Goal: Task Accomplishment & Management: Manage account settings

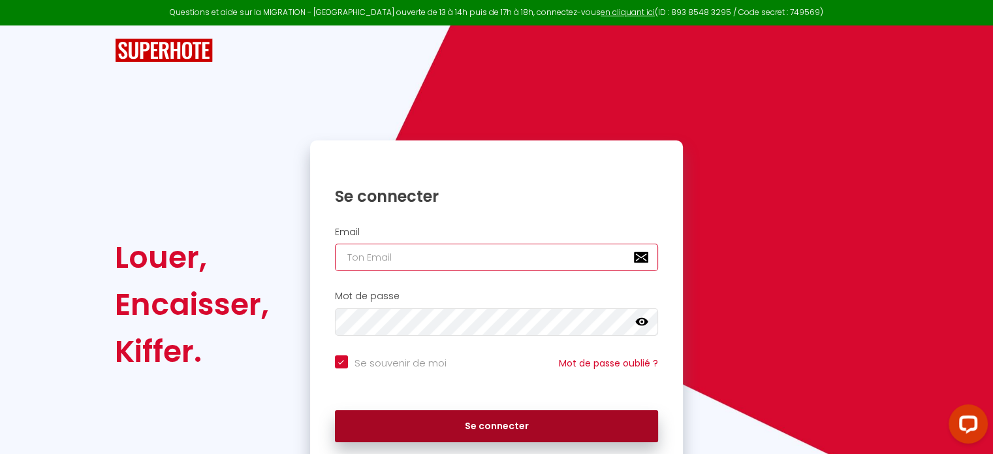
type input "[EMAIL_ADDRESS][DOMAIN_NAME]"
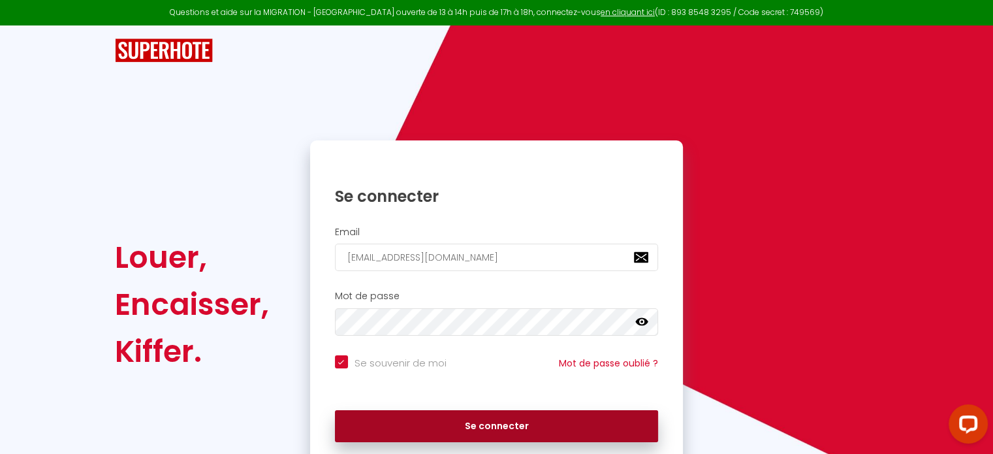
click at [491, 430] on button "Se connecter" at bounding box center [497, 426] width 324 height 33
checkbox input "true"
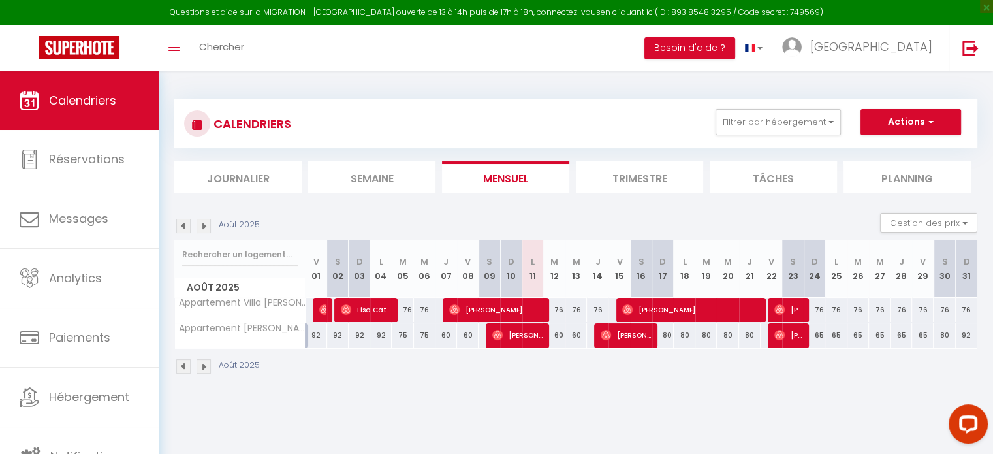
click at [558, 310] on div "76" at bounding box center [555, 310] width 22 height 24
type input "76"
type input "[DATE]"
type input "Mer 13 Août 2025"
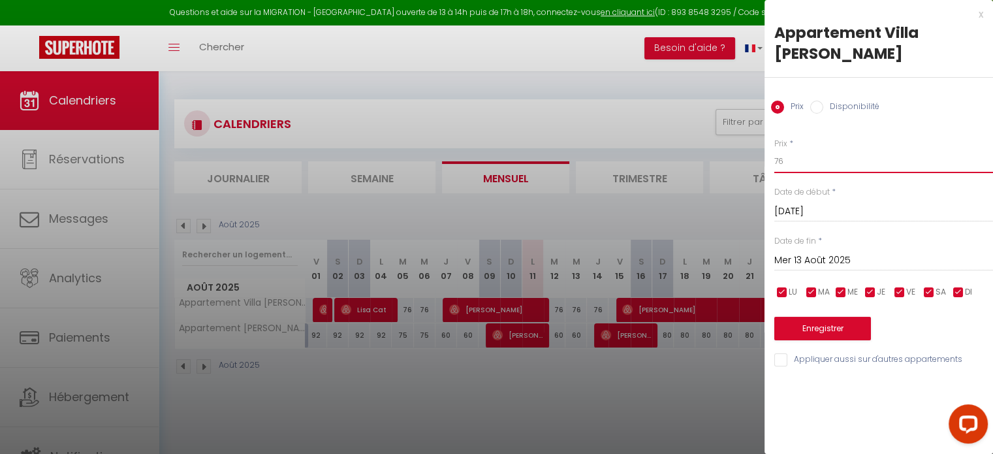
click at [800, 158] on input "76" at bounding box center [883, 162] width 219 height 24
type input "7"
type input "64"
click at [832, 261] on input "Mer 13 Août 2025" at bounding box center [883, 260] width 219 height 17
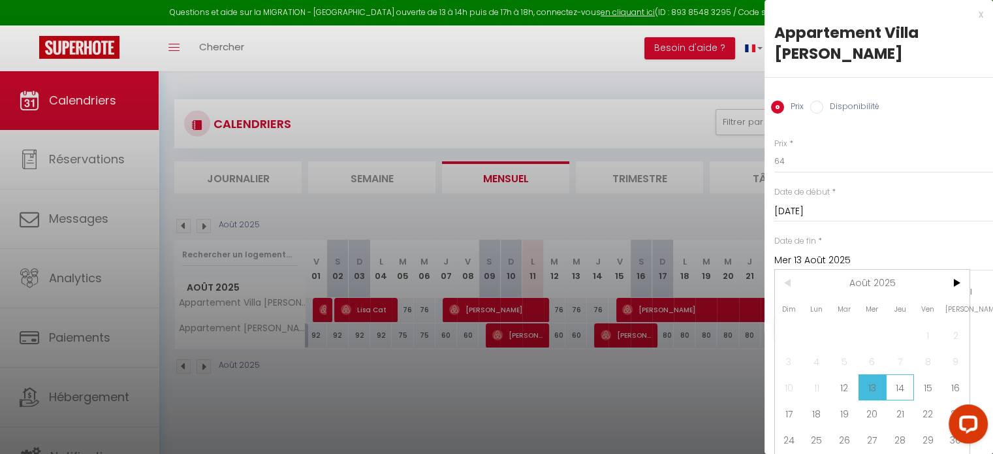
click at [900, 383] on span "14" at bounding box center [900, 387] width 28 height 26
type input "[DEMOGRAPHIC_DATA][DATE]"
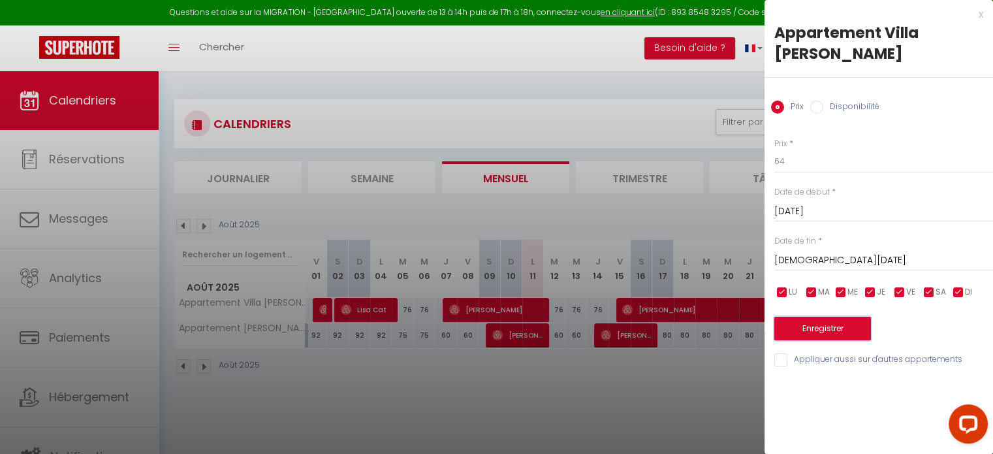
click at [823, 323] on button "Enregistrer" at bounding box center [822, 329] width 97 height 24
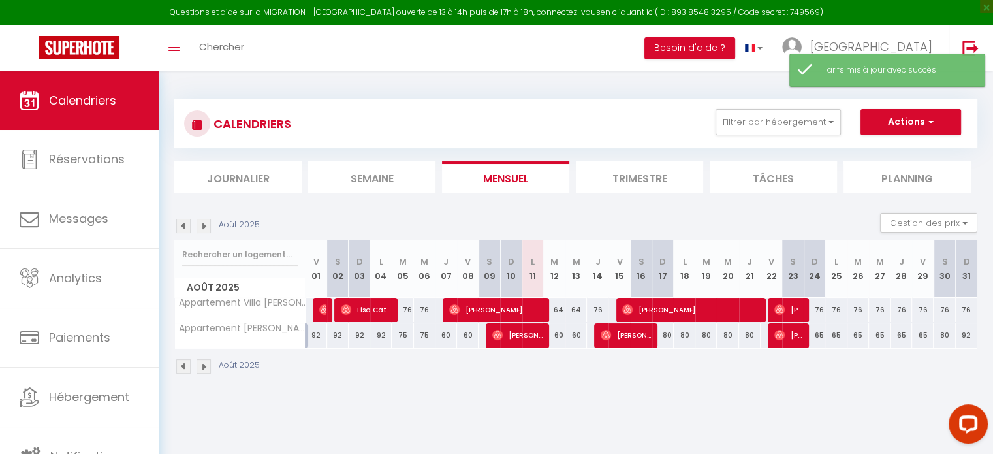
click at [599, 308] on div "76" at bounding box center [598, 310] width 22 height 24
type input "76"
type input "[DEMOGRAPHIC_DATA][DATE]"
type input "Ven 15 Août 2025"
click at [0, 0] on div at bounding box center [0, 0] width 0 height 0
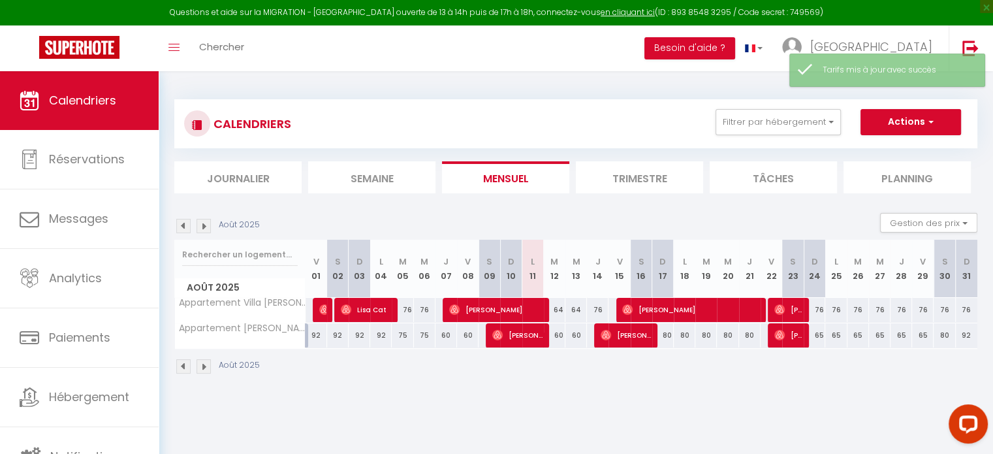
click at [593, 308] on div "76" at bounding box center [598, 310] width 22 height 24
type input "76"
type input "[DEMOGRAPHIC_DATA][DATE]"
type input "Ven 15 Août 2025"
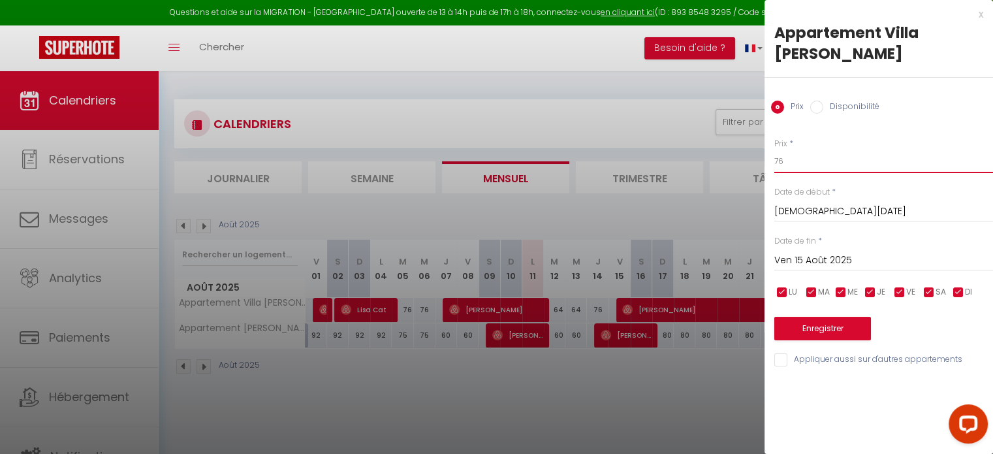
click at [805, 161] on input "76" at bounding box center [883, 162] width 219 height 24
type input "7"
type input "64"
click at [815, 334] on button "Enregistrer" at bounding box center [822, 329] width 97 height 24
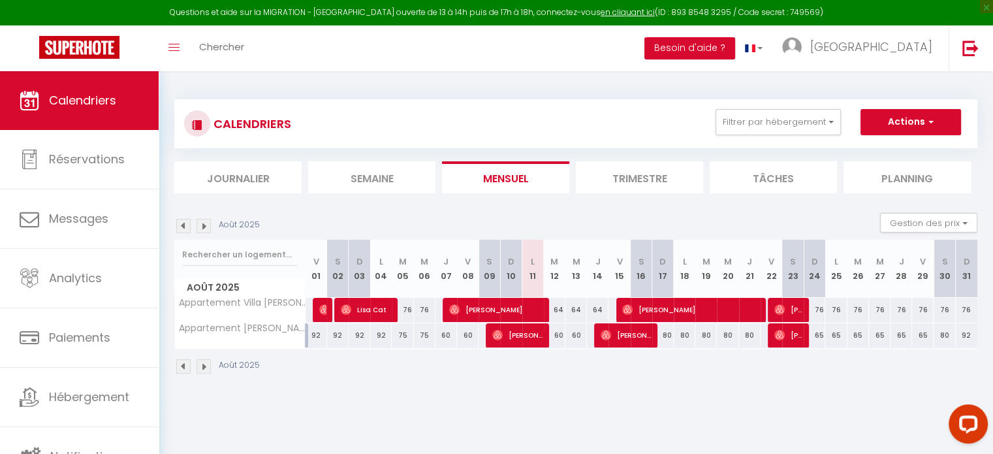
click at [447, 330] on div "60" at bounding box center [447, 335] width 22 height 24
type input "60"
type input "Jeu 07 Août 2025"
type input "Ven 08 Août 2025"
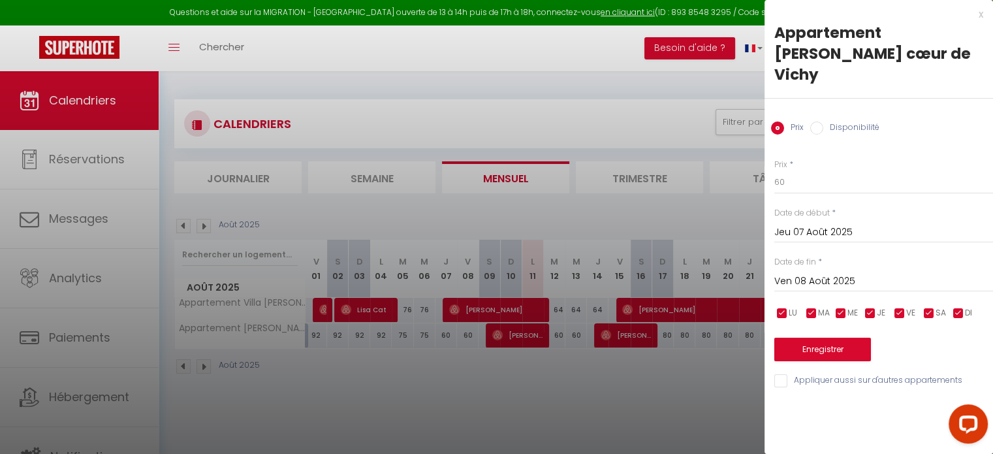
click at [500, 396] on div at bounding box center [496, 227] width 993 height 454
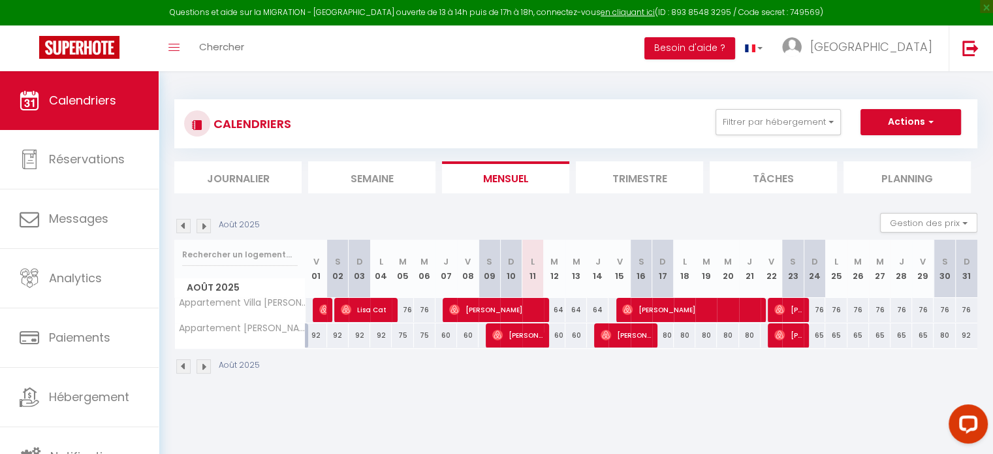
click at [807, 170] on li "Tâches" at bounding box center [773, 177] width 127 height 32
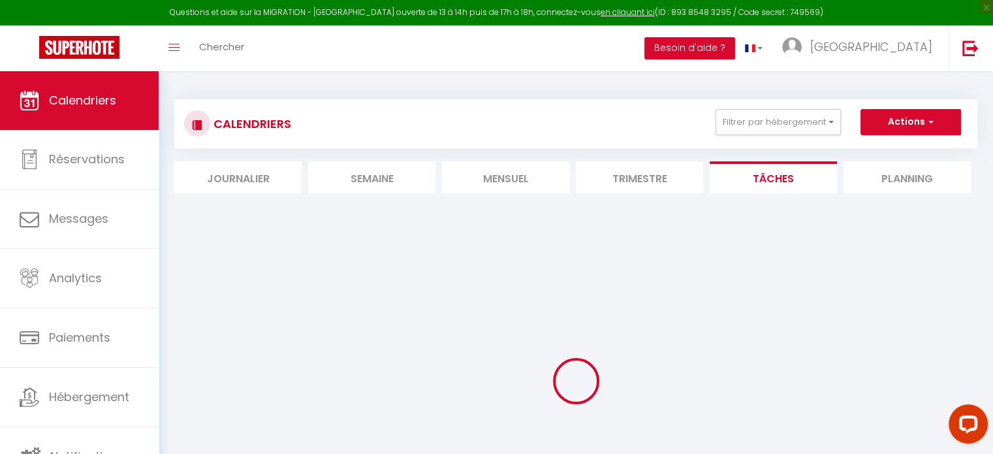
select select
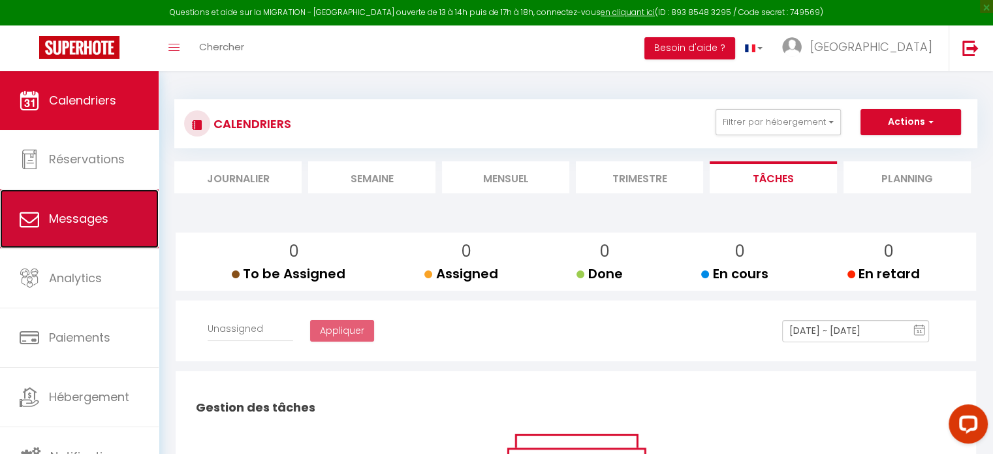
click at [50, 211] on span "Messages" at bounding box center [78, 218] width 59 height 16
select select "message"
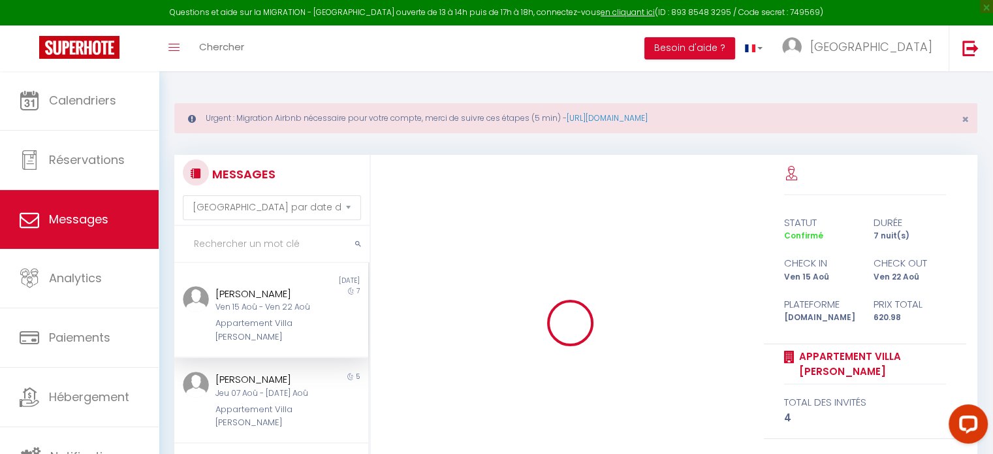
scroll to position [742, 0]
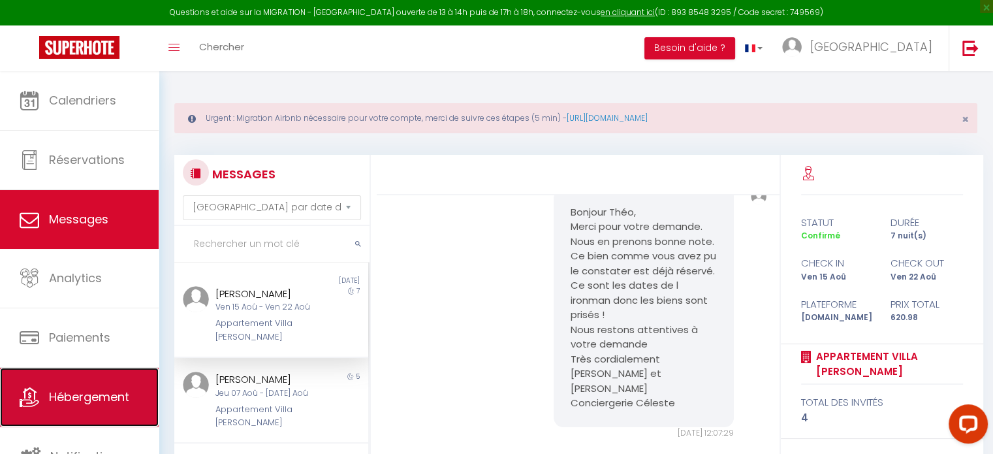
click at [101, 405] on link "Hébergement" at bounding box center [79, 397] width 159 height 59
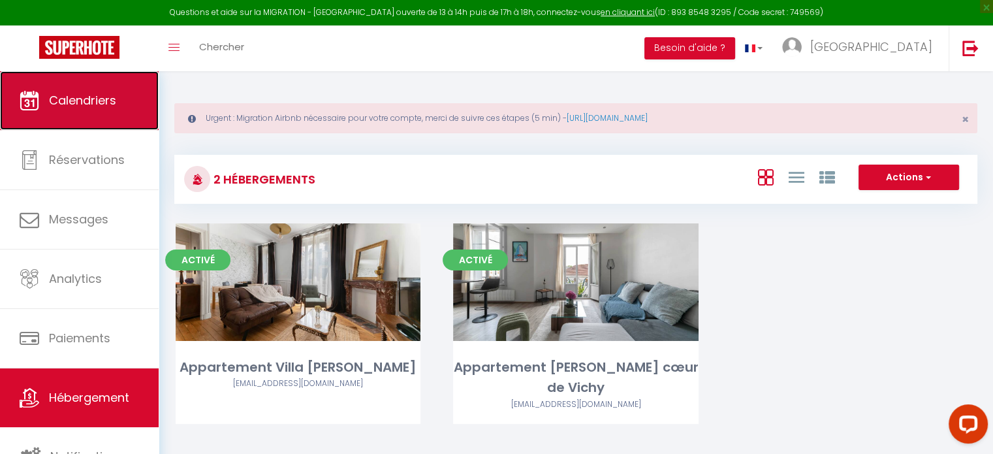
click at [90, 92] on span "Calendriers" at bounding box center [82, 100] width 67 height 16
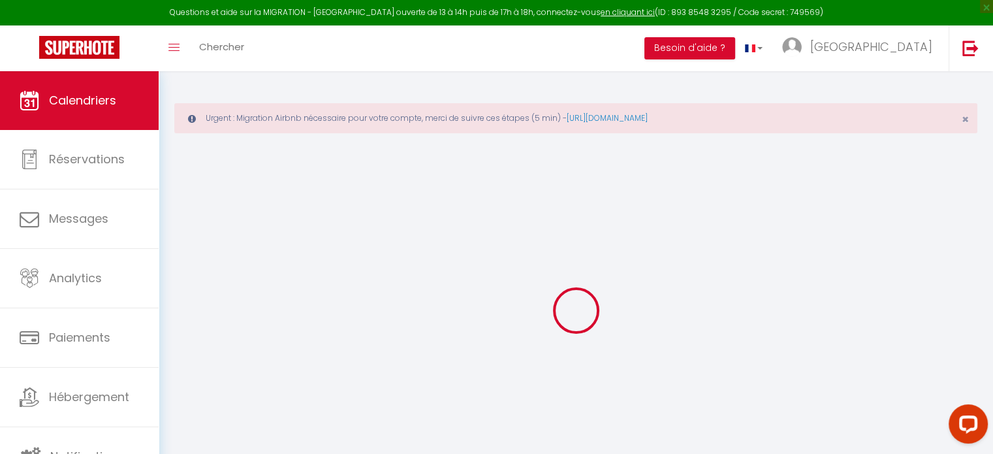
select select
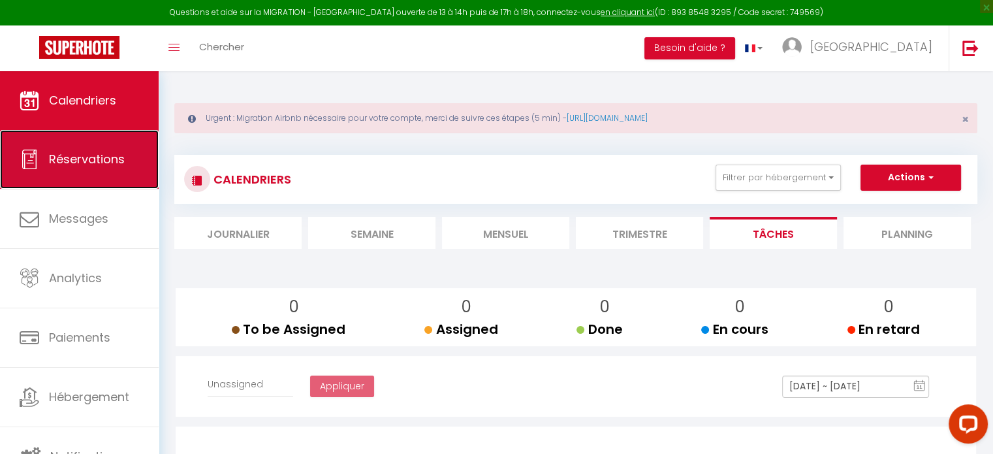
click at [129, 164] on link "Réservations" at bounding box center [79, 159] width 159 height 59
select select "not_cancelled"
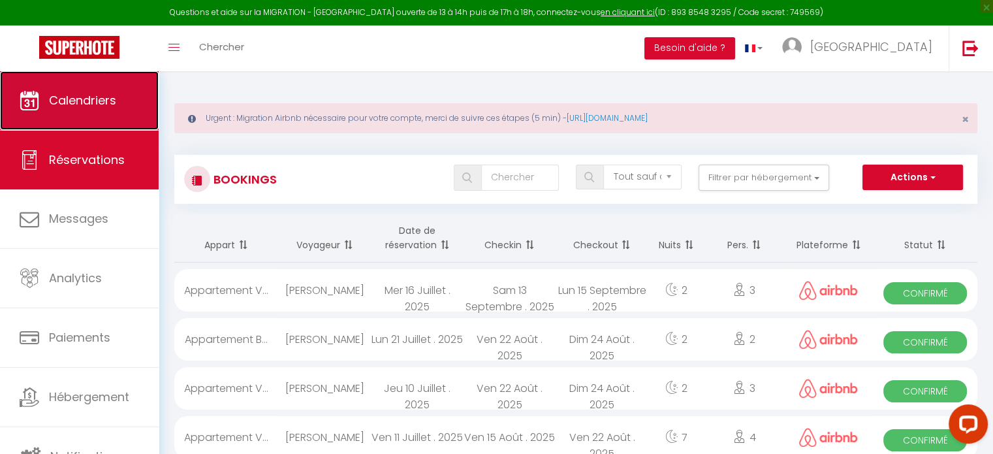
click at [130, 100] on link "Calendriers" at bounding box center [79, 100] width 159 height 59
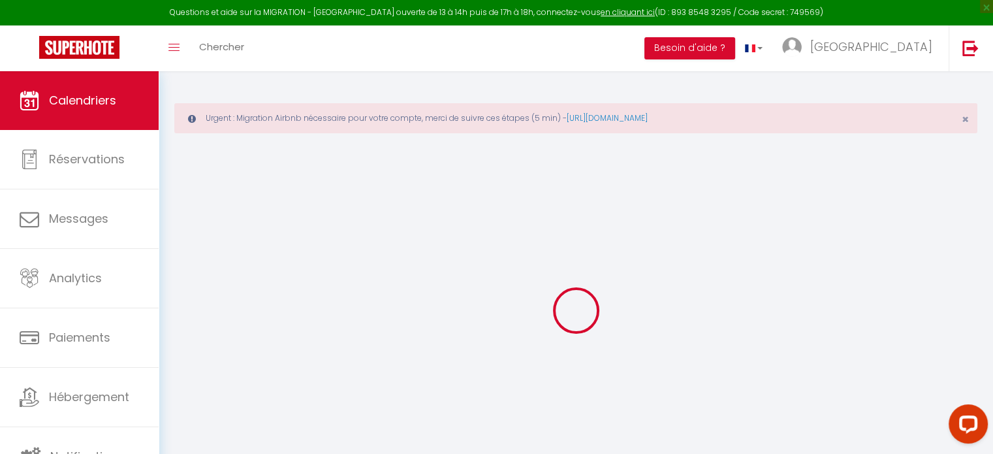
select select
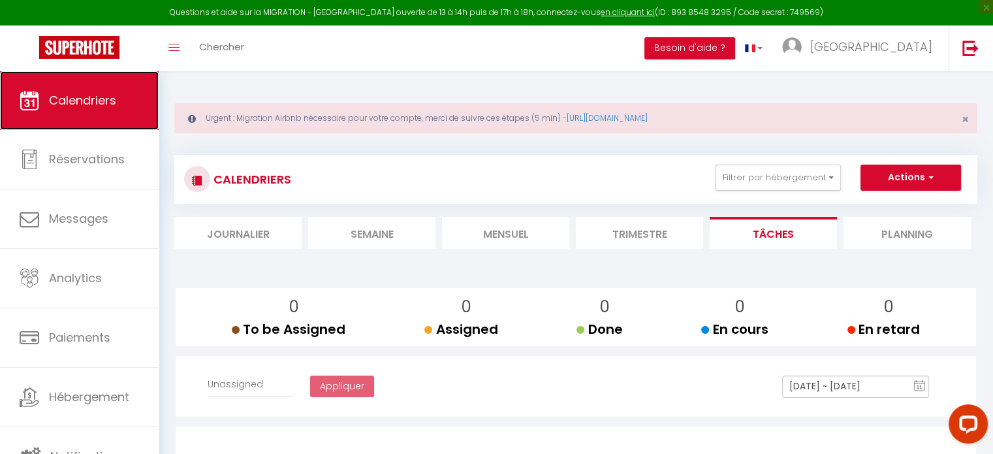
click at [80, 109] on link "Calendriers" at bounding box center [79, 100] width 159 height 59
click at [492, 227] on li "Mensuel" at bounding box center [505, 233] width 127 height 32
